Goal: Task Accomplishment & Management: Manage account settings

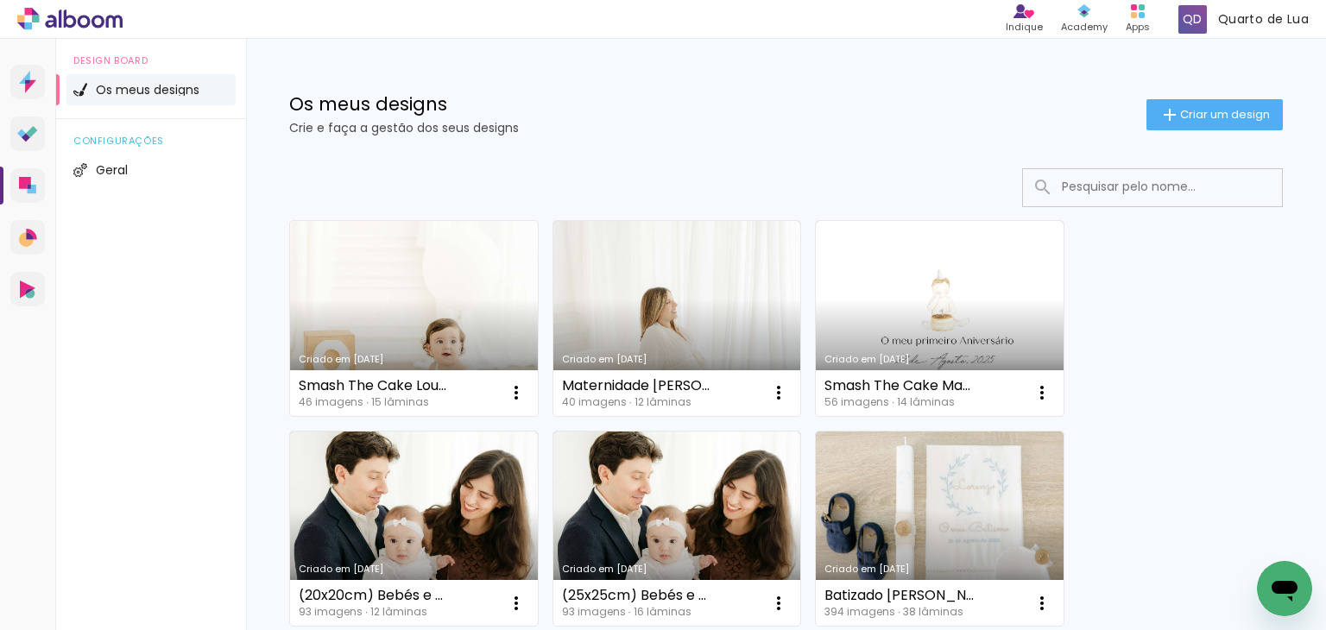
click at [418, 288] on link "Criado em [DATE]" at bounding box center [414, 318] width 248 height 195
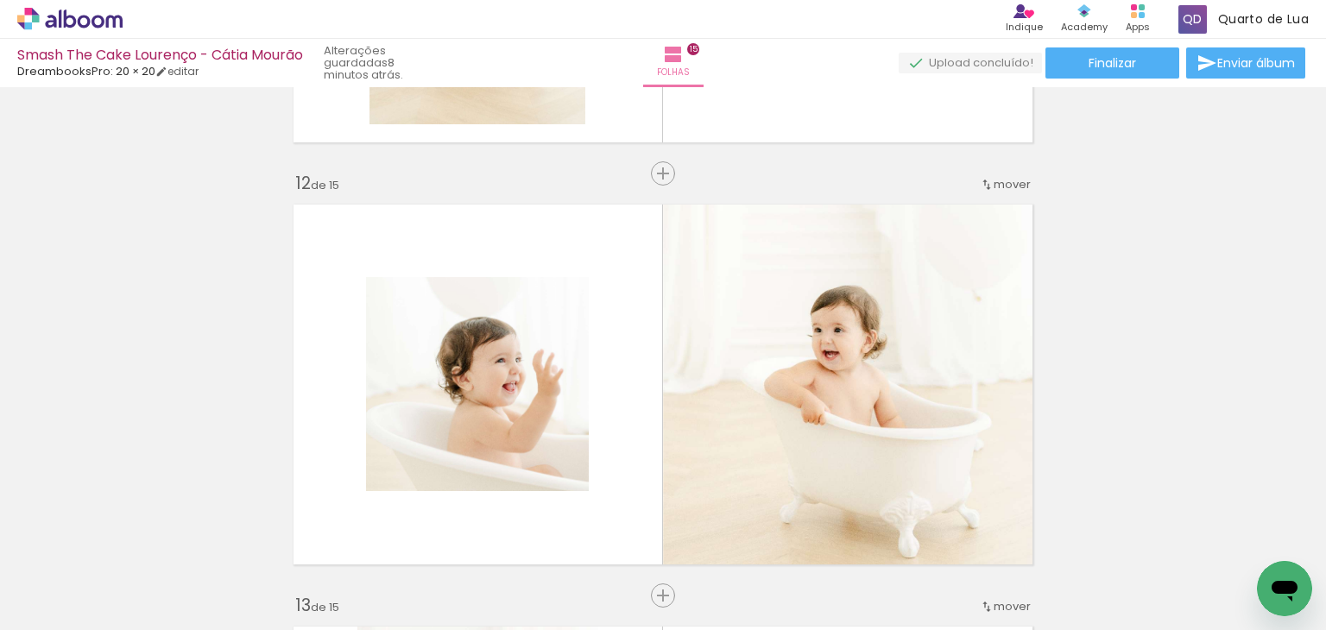
scroll to position [4578, 0]
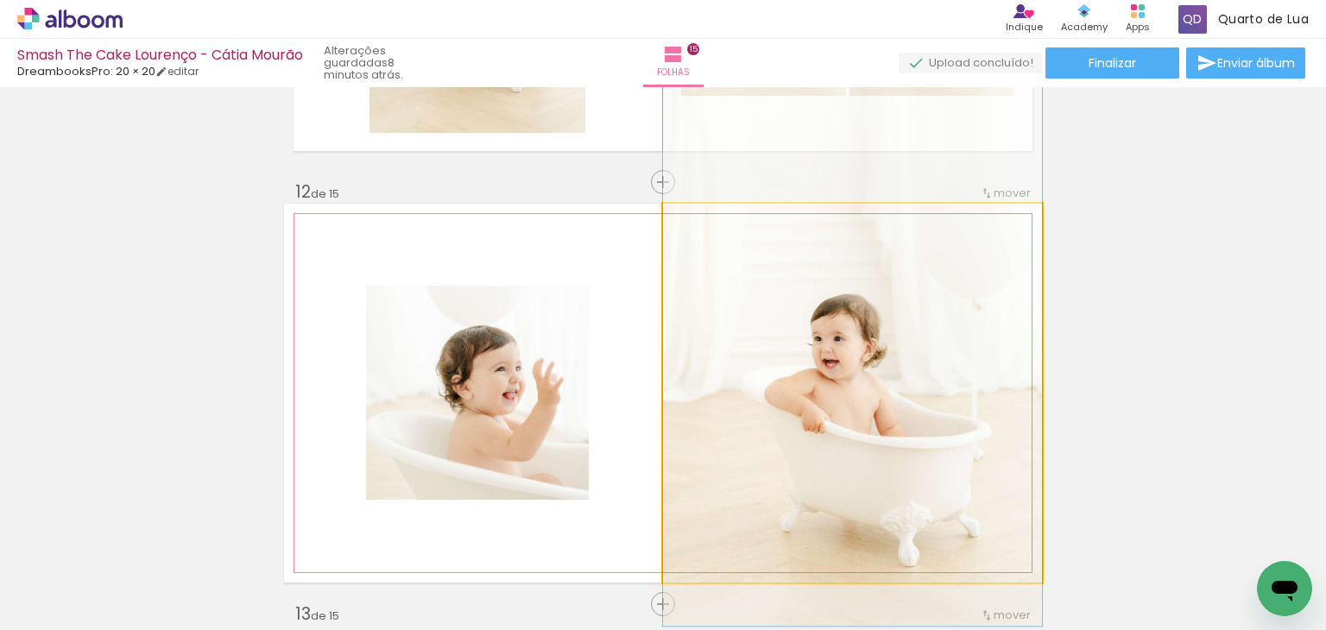
click at [901, 326] on quentale-photo at bounding box center [852, 393] width 379 height 379
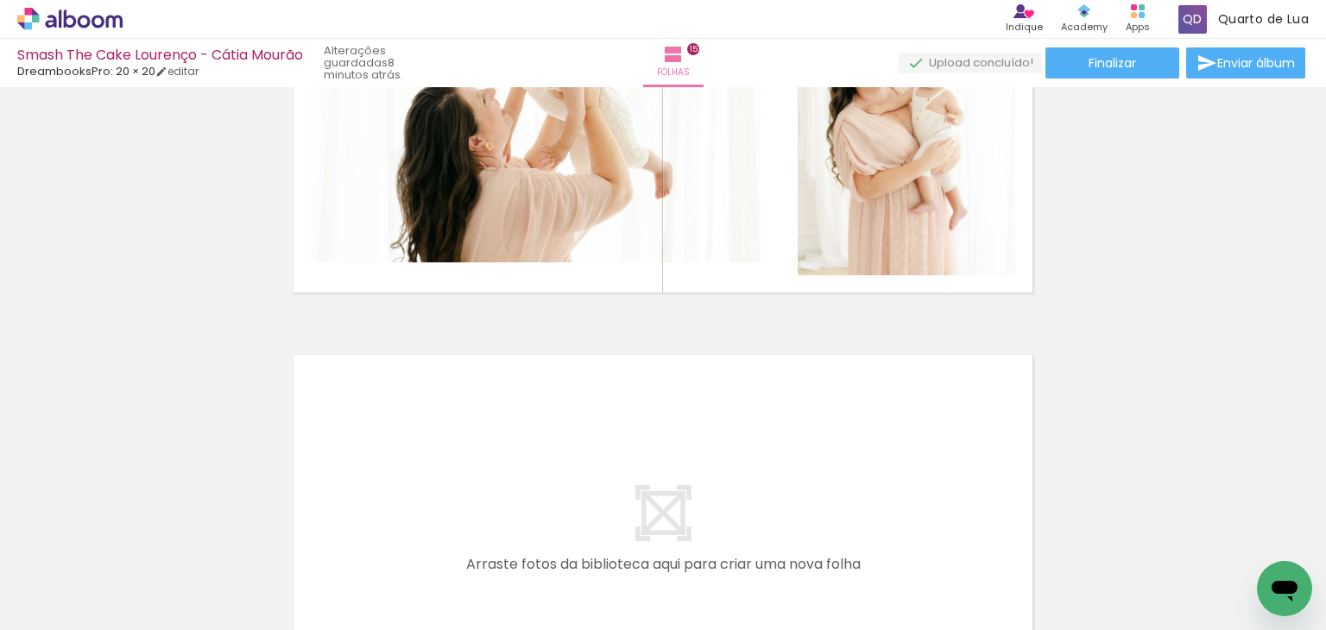
scroll to position [5956, 0]
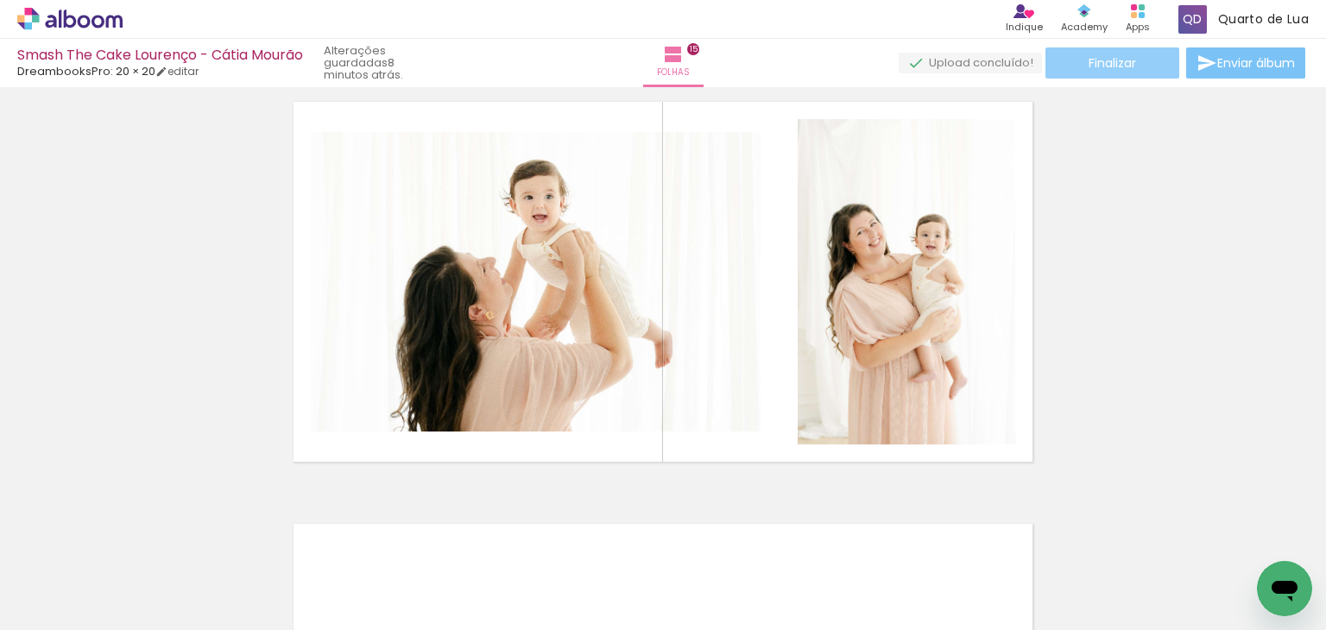
drag, startPoint x: 1220, startPoint y: 66, endPoint x: 1163, endPoint y: 66, distance: 57.0
click at [1163, 66] on div "Finalizar Enviar álbum" at bounding box center [1104, 62] width 410 height 31
click at [1163, 66] on paper-button "Finalizar" at bounding box center [1113, 62] width 134 height 31
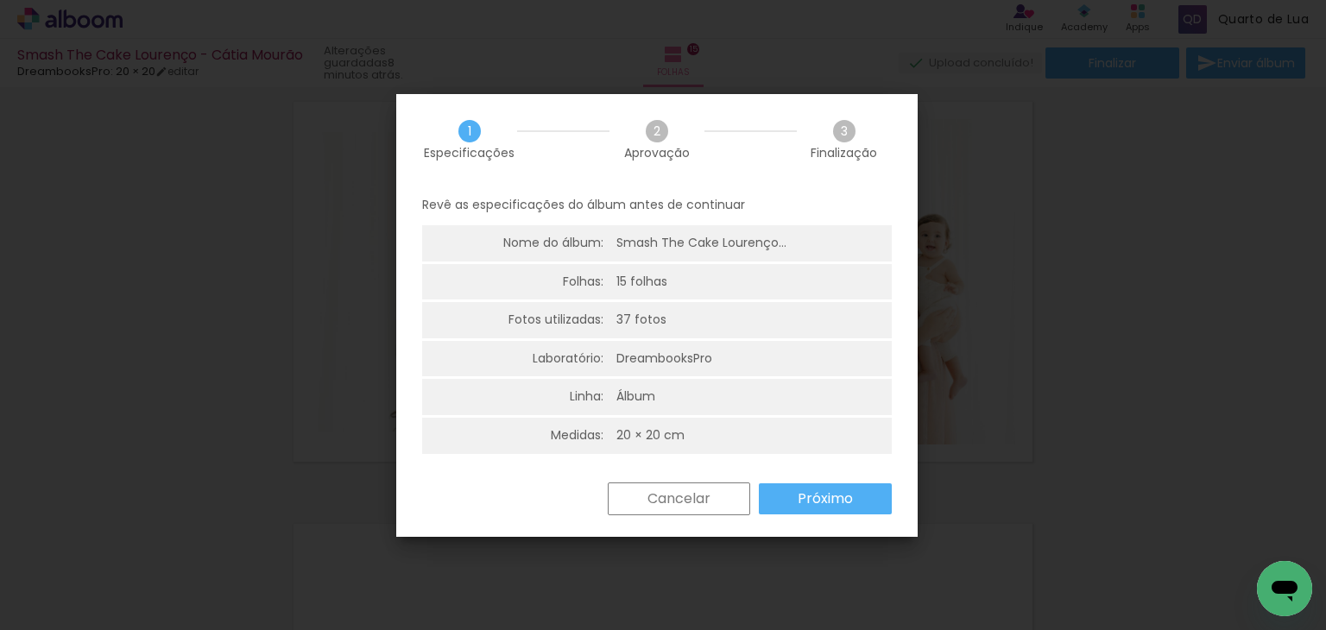
click at [0, 0] on slot "Próximo" at bounding box center [0, 0] width 0 height 0
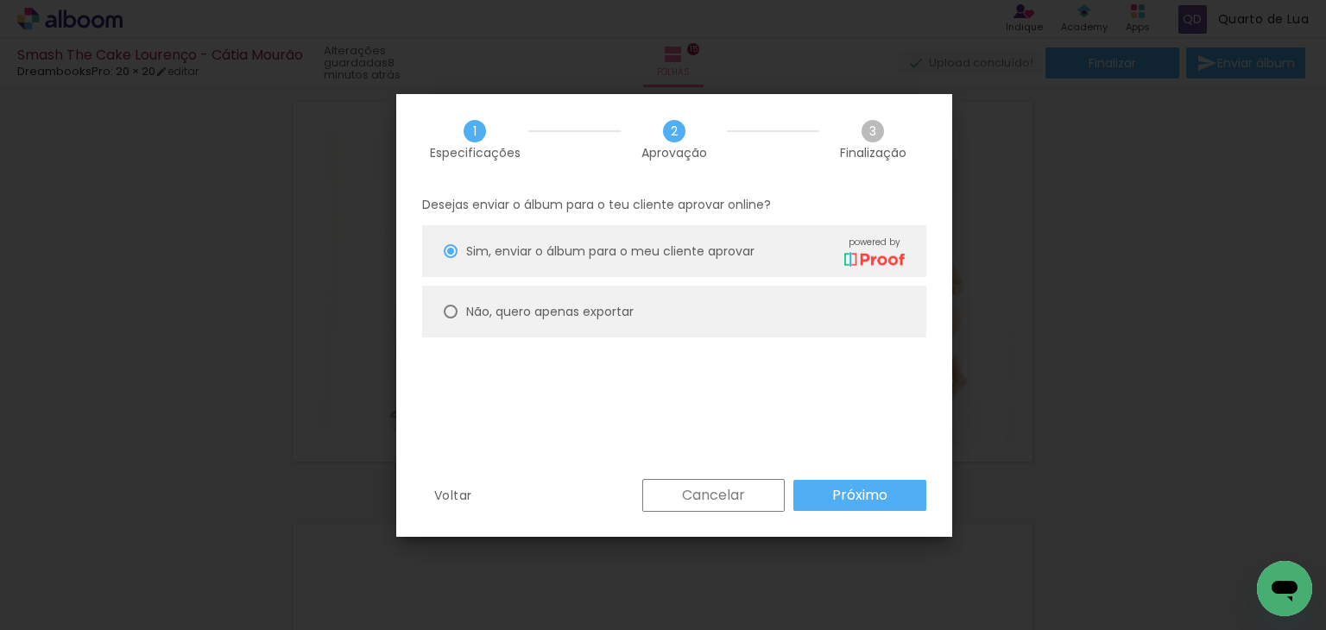
click at [829, 499] on paper-button "Próximo" at bounding box center [860, 495] width 133 height 31
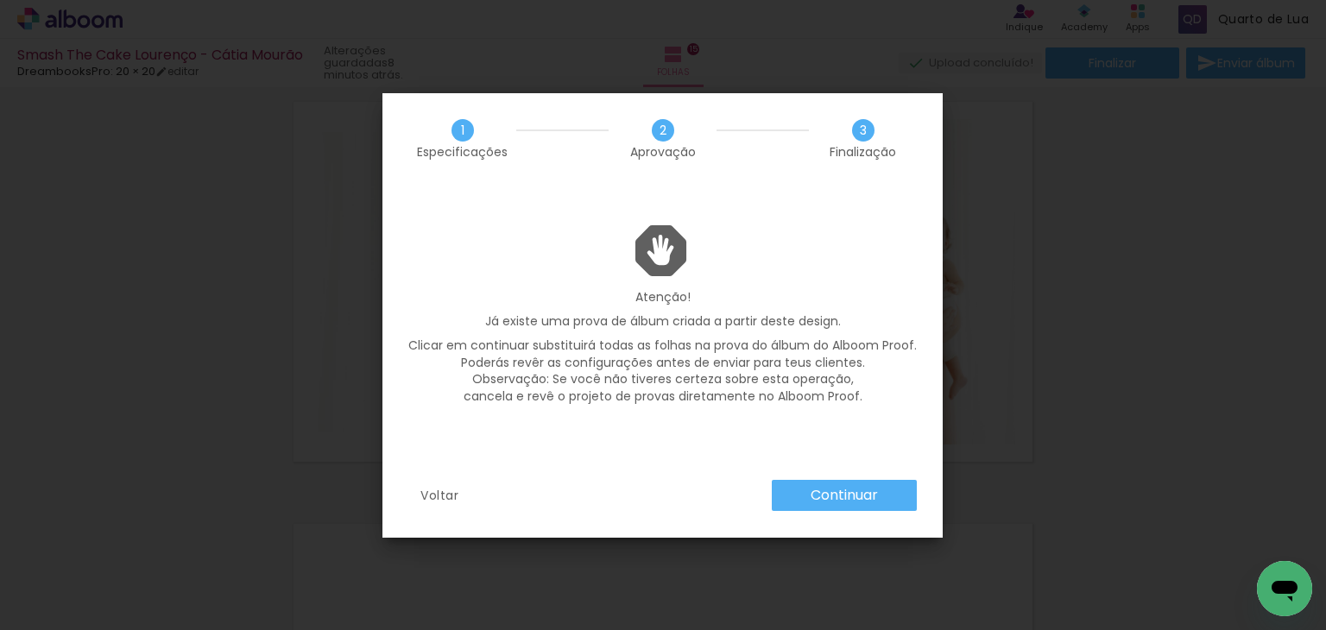
click at [0, 0] on slot "Continuar" at bounding box center [0, 0] width 0 height 0
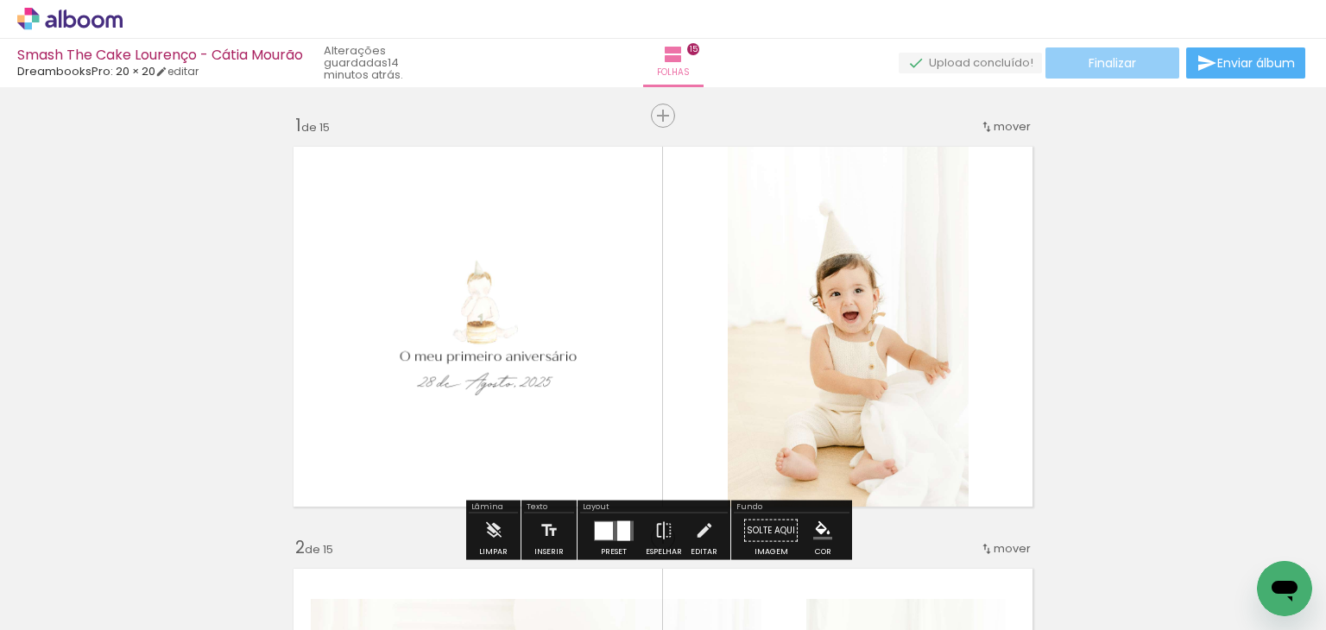
click at [1151, 70] on paper-button "Finalizar" at bounding box center [1113, 62] width 134 height 31
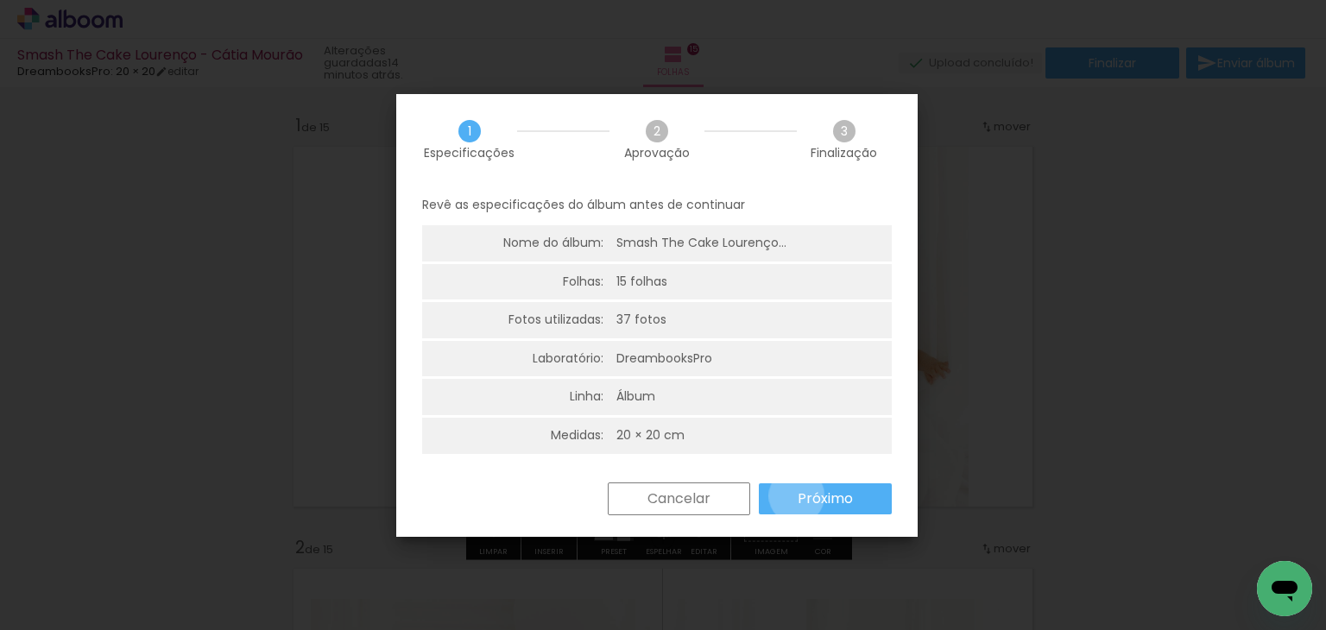
click at [796, 496] on paper-button "Próximo" at bounding box center [825, 499] width 133 height 31
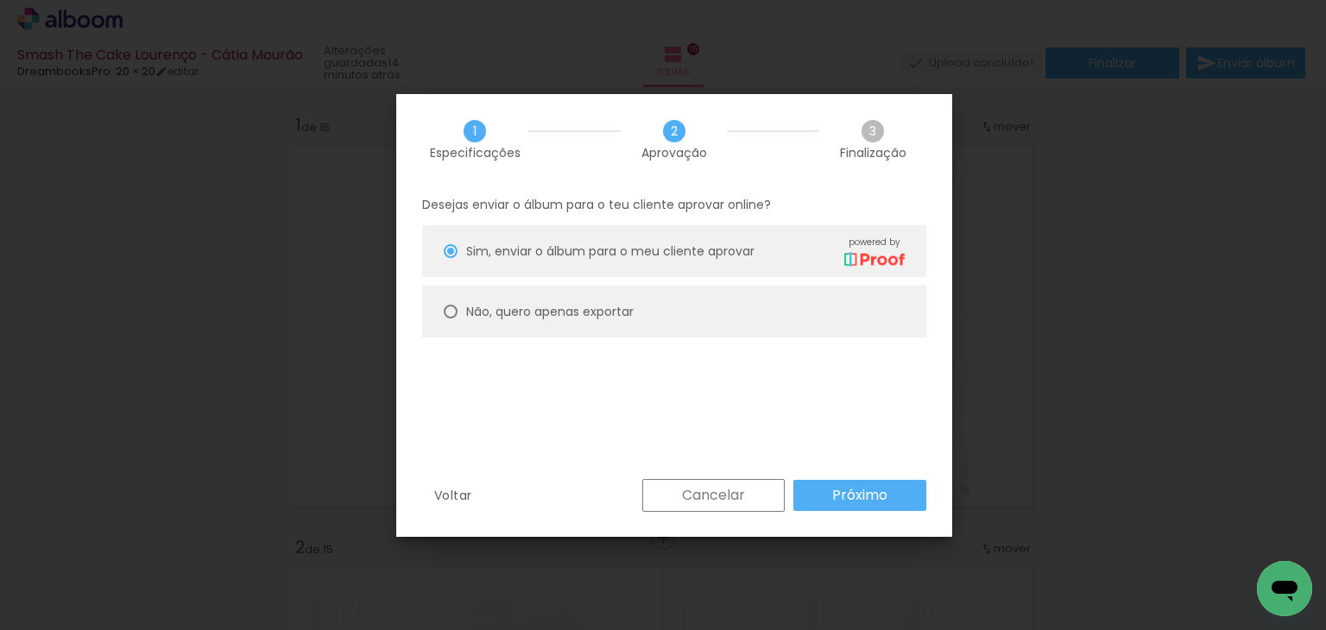
click at [0, 0] on slot "Próximo" at bounding box center [0, 0] width 0 height 0
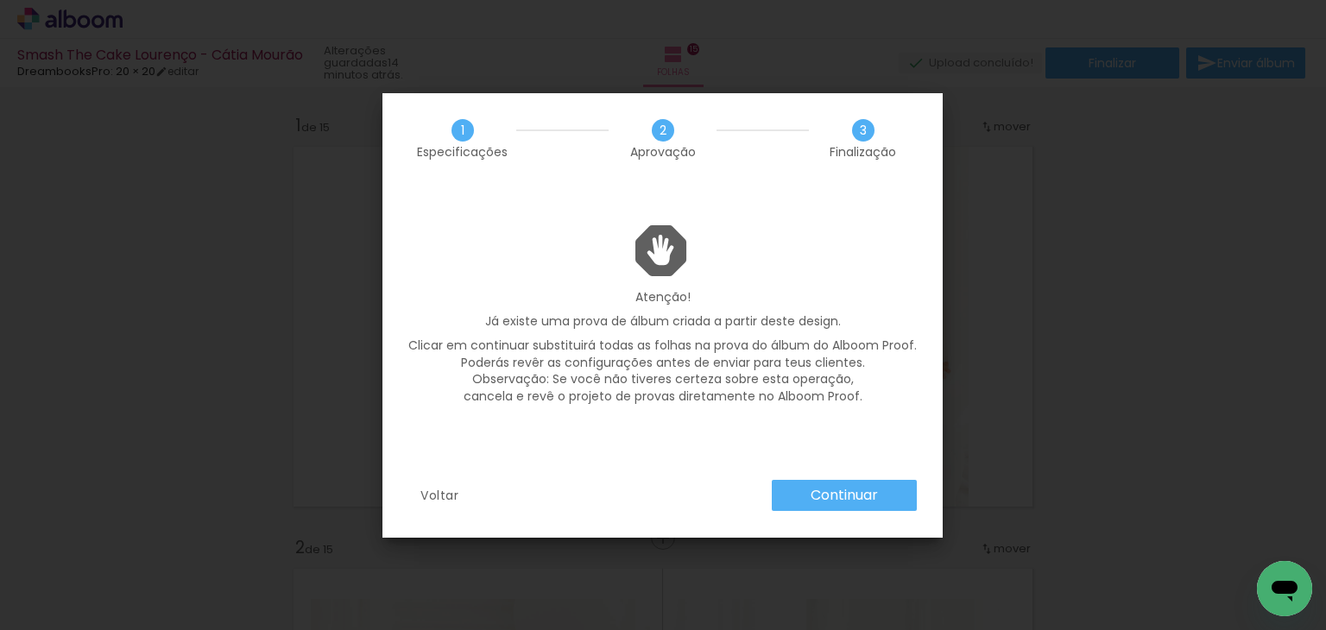
click at [0, 0] on slot "Continuar" at bounding box center [0, 0] width 0 height 0
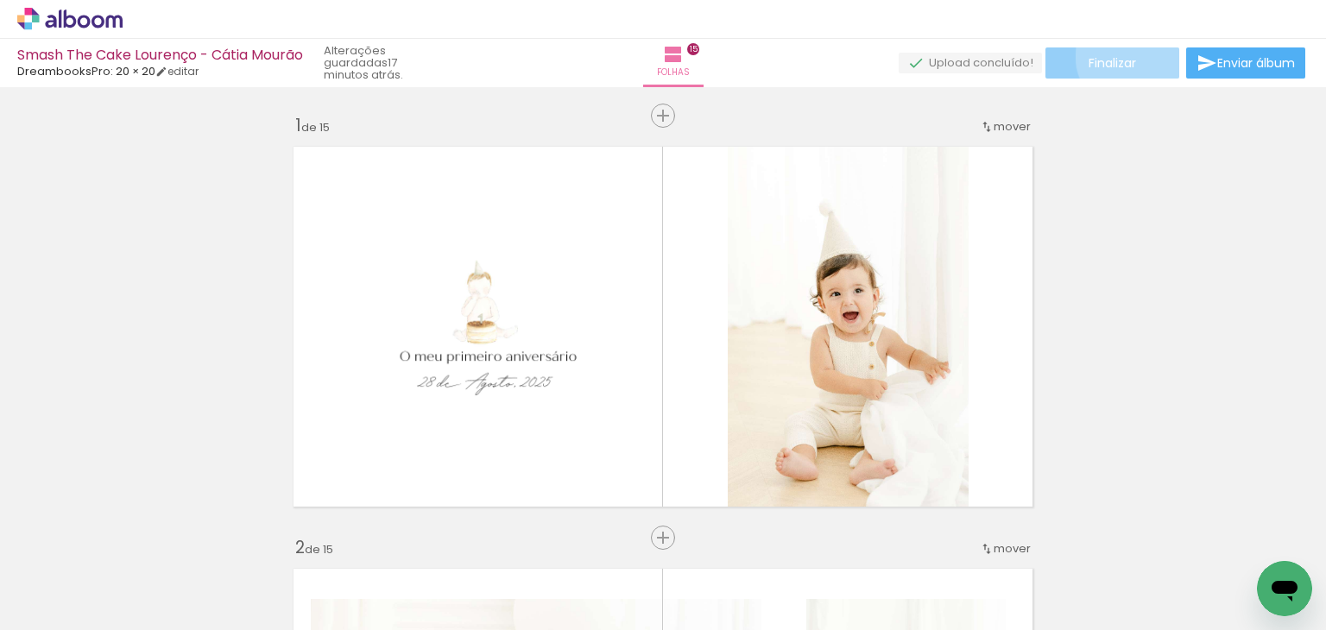
click at [1128, 57] on span "Finalizar" at bounding box center [1112, 63] width 47 height 12
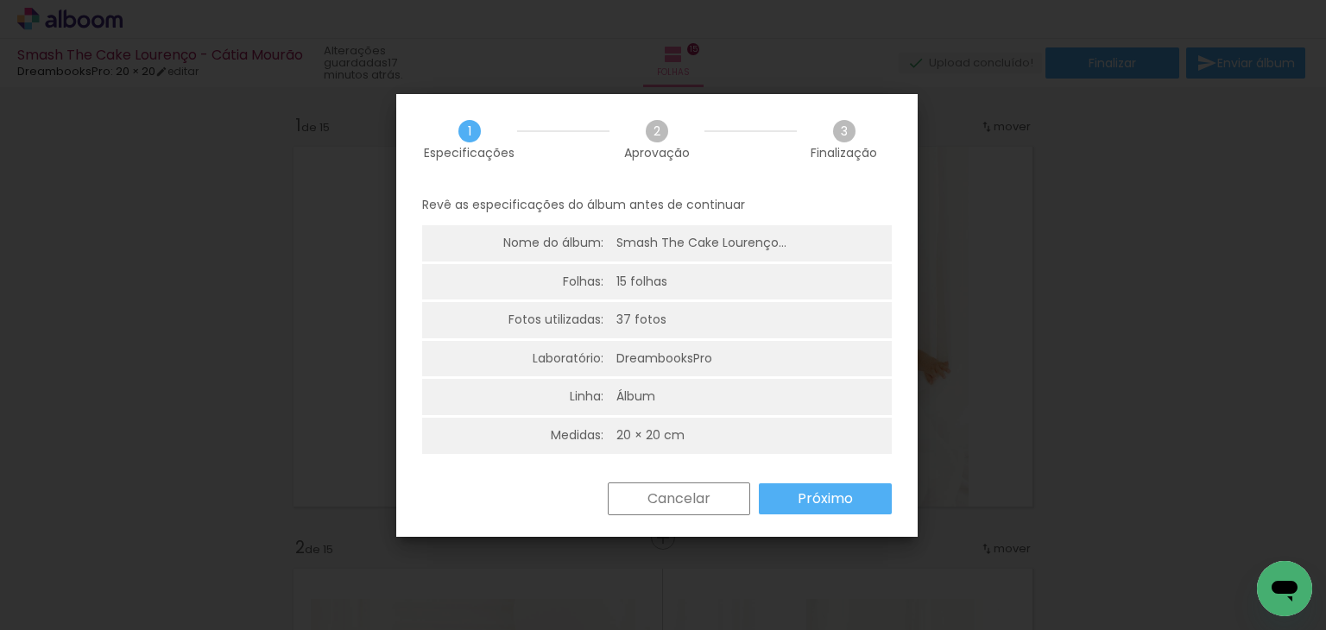
click at [0, 0] on slot "Próximo" at bounding box center [0, 0] width 0 height 0
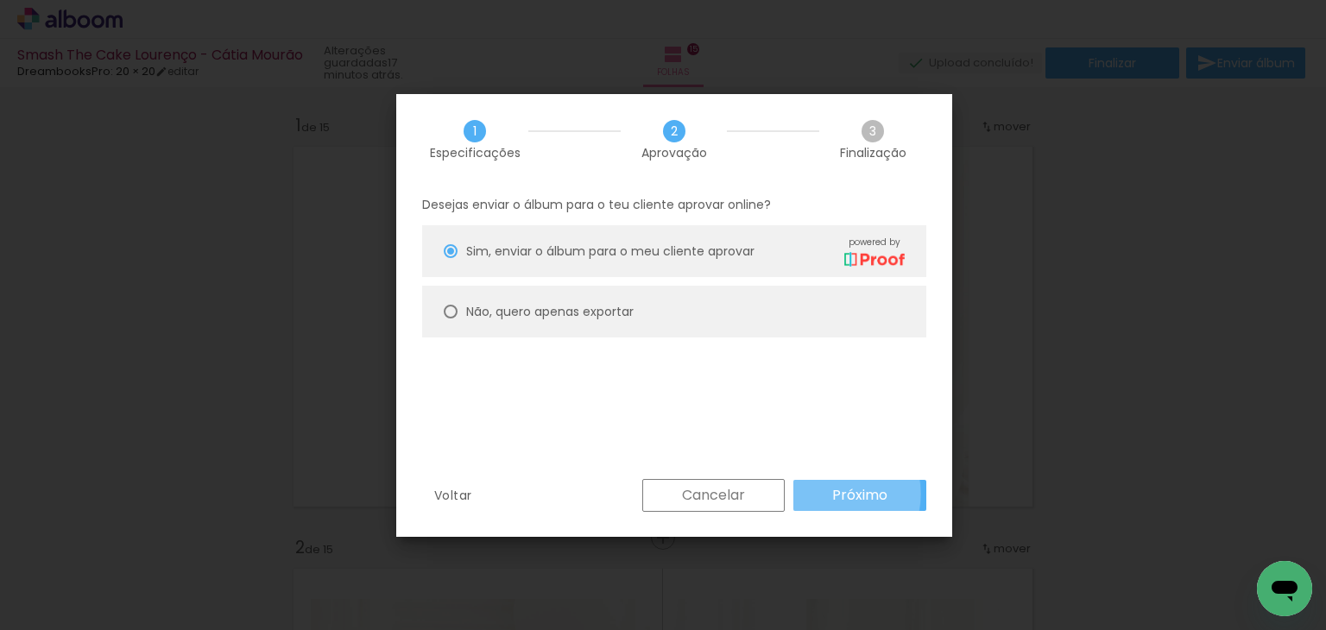
click at [829, 494] on paper-button "Próximo" at bounding box center [860, 495] width 133 height 31
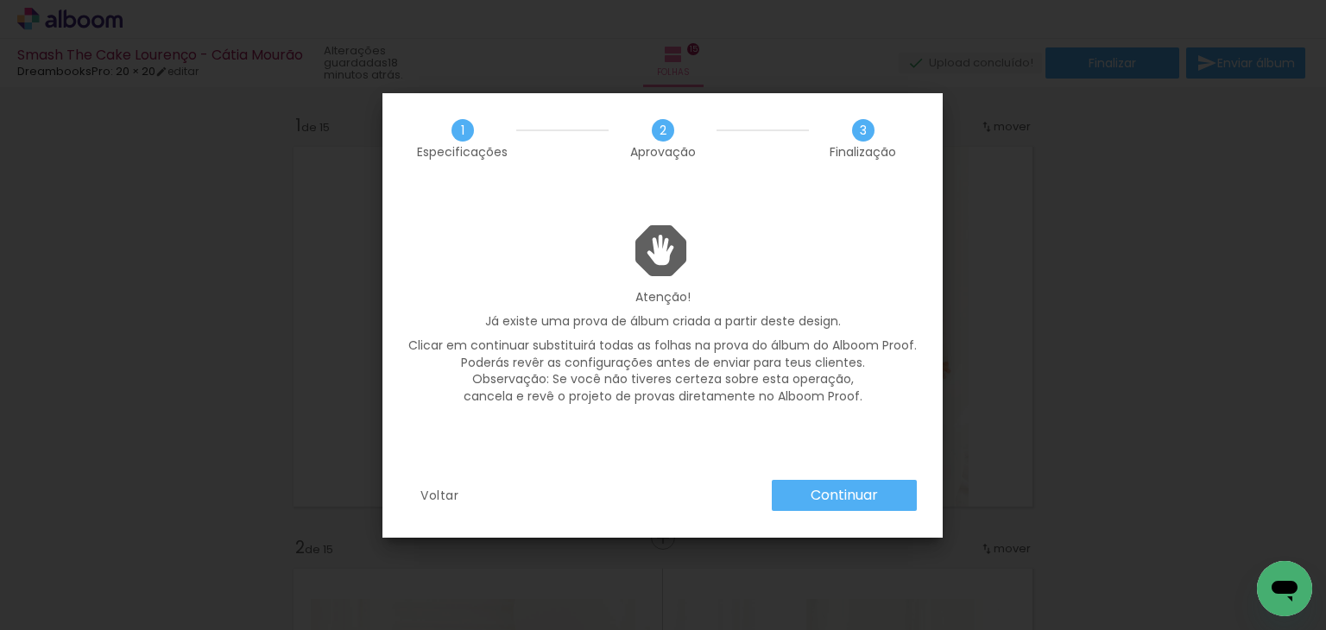
click at [0, 0] on slot "Continuar" at bounding box center [0, 0] width 0 height 0
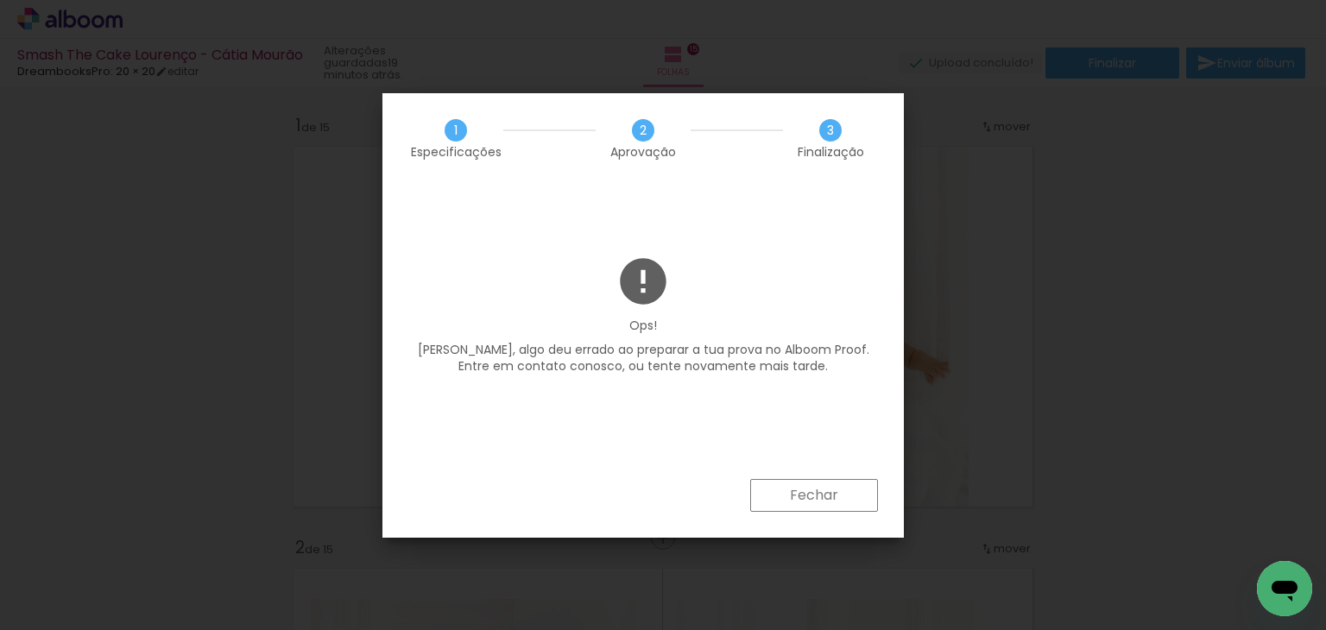
click at [788, 488] on paper-button "Fechar" at bounding box center [814, 495] width 128 height 33
